Goal: Information Seeking & Learning: Check status

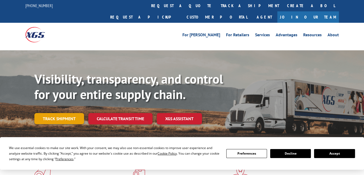
click at [65, 113] on link "Track shipment" at bounding box center [59, 118] width 50 height 11
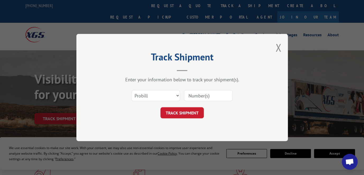
click at [196, 96] on input at bounding box center [208, 95] width 49 height 11
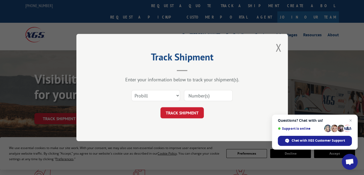
paste input "2839059"
type input "2839059"
click at [188, 113] on button "TRACK SHIPMENT" at bounding box center [181, 112] width 43 height 11
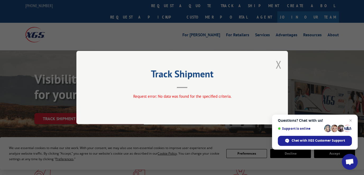
click at [275, 66] on button "Close modal" at bounding box center [278, 64] width 6 height 14
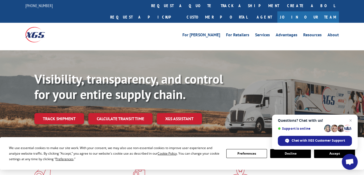
click at [60, 113] on link "Track shipment" at bounding box center [59, 118] width 50 height 11
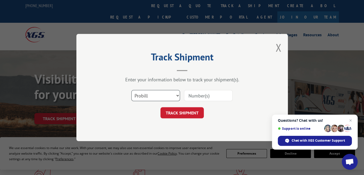
click at [176, 96] on select "Select category... Probill BOL PO" at bounding box center [155, 95] width 49 height 11
select select "bol"
click at [131, 90] on select "Select category... Probill BOL PO" at bounding box center [155, 95] width 49 height 11
click at [190, 96] on input at bounding box center [208, 95] width 49 height 11
paste input "2839059"
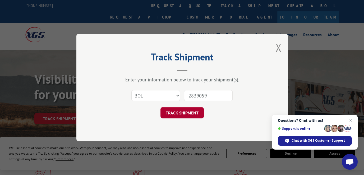
type input "2839059"
click at [178, 115] on button "TRACK SHIPMENT" at bounding box center [181, 112] width 43 height 11
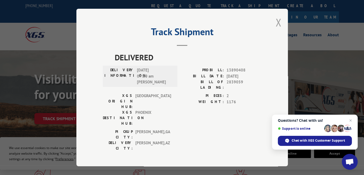
click at [275, 23] on button "Close modal" at bounding box center [278, 22] width 6 height 14
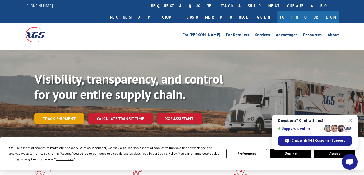
click at [47, 113] on link "Track shipment" at bounding box center [59, 118] width 50 height 11
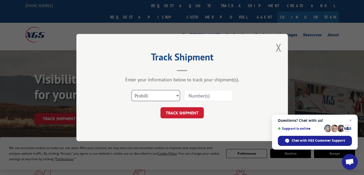
click at [178, 95] on select "Select category... Probill BOL PO" at bounding box center [155, 95] width 49 height 11
select select "bol"
click at [131, 90] on select "Select category... Probill BOL PO" at bounding box center [155, 95] width 49 height 11
click at [190, 97] on input at bounding box center [208, 95] width 49 height 11
paste input "2839148"
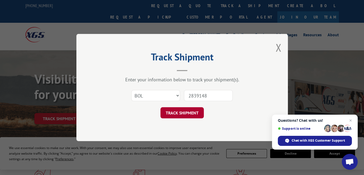
type input "2839148"
click at [186, 114] on button "TRACK SHIPMENT" at bounding box center [181, 112] width 43 height 11
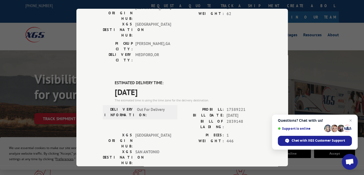
scroll to position [167, 0]
